Goal: Contribute content

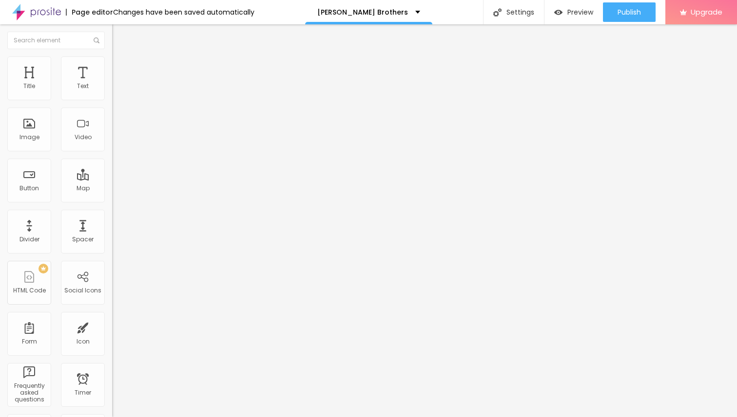
click at [112, 84] on span "Add image" at bounding box center [132, 80] width 40 height 8
click at [112, 200] on input "https://" at bounding box center [170, 195] width 117 height 10
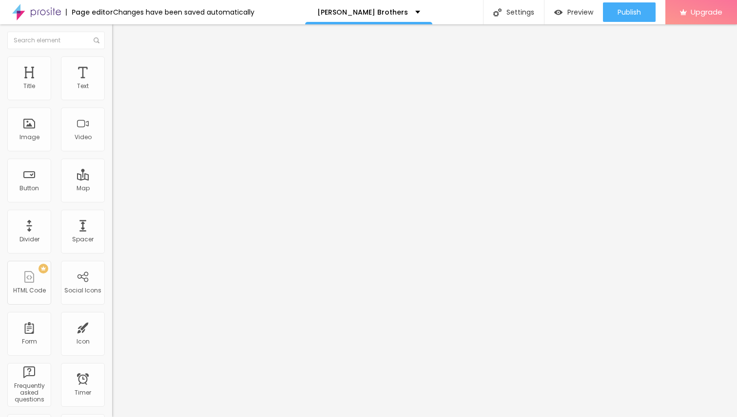
paste input "[DOMAIN_NAME][URL]"
paste input "/"
type input "[URL][DOMAIN_NAME]"
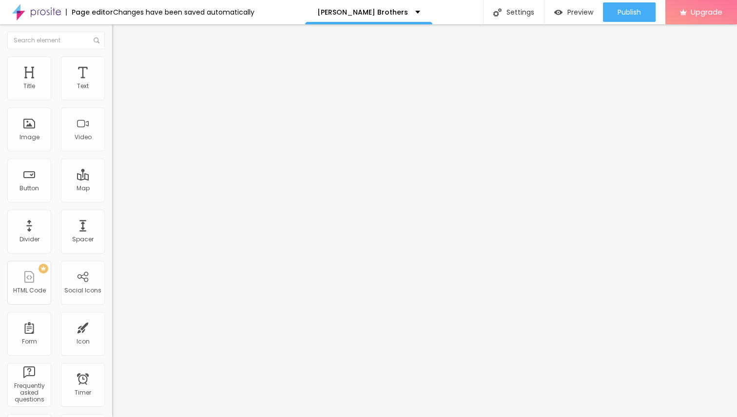
click at [112, 66] on img at bounding box center [116, 70] width 9 height 9
click at [112, 65] on li "Style" at bounding box center [168, 62] width 112 height 10
type input "80"
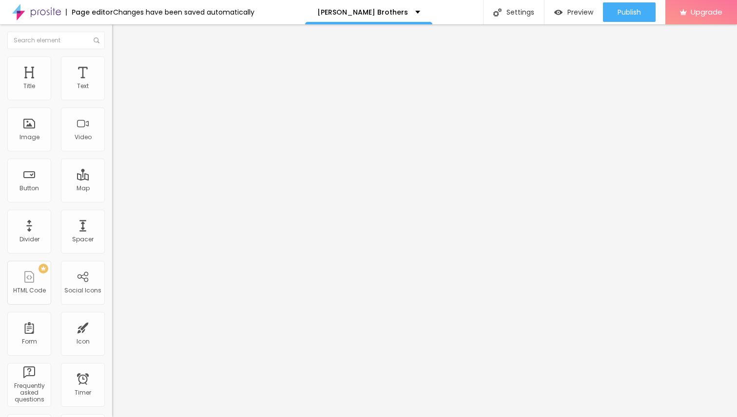
click at [112, 100] on input "range" at bounding box center [143, 96] width 63 height 8
click at [112, 56] on img at bounding box center [116, 51] width 9 height 9
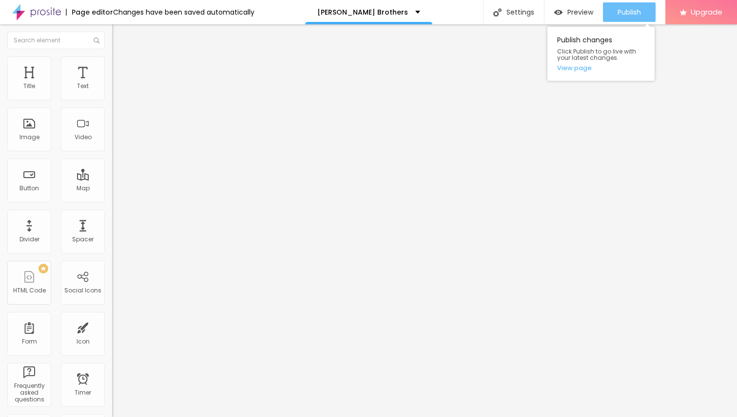
click at [621, 14] on span "Publish" at bounding box center [628, 12] width 23 height 8
